Goal: Find specific page/section: Find specific page/section

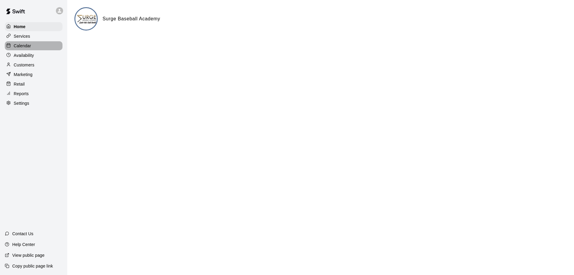
click at [30, 48] on p "Calendar" at bounding box center [22, 46] width 17 height 6
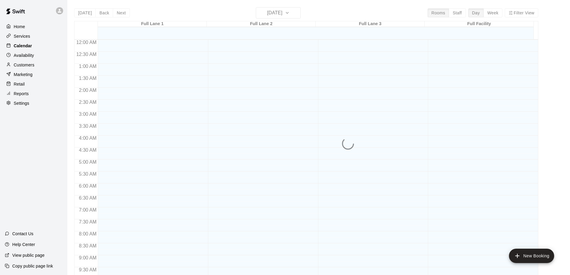
scroll to position [314, 0]
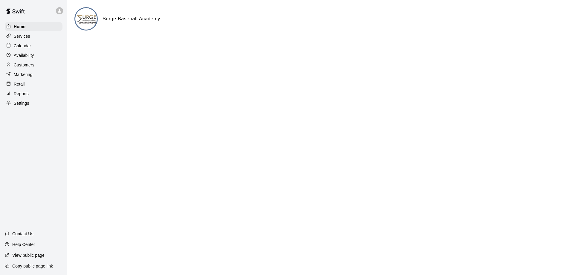
click at [22, 47] on p "Calendar" at bounding box center [22, 46] width 17 height 6
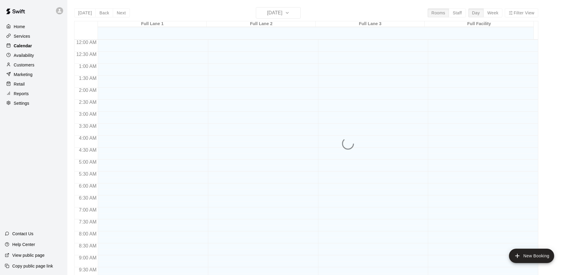
scroll to position [314, 0]
